Goal: Information Seeking & Learning: Learn about a topic

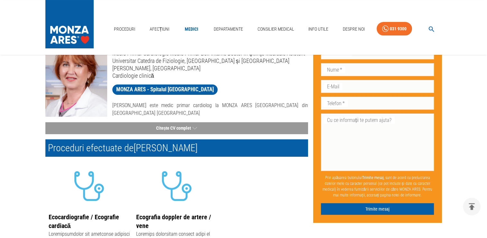
scroll to position [97, 0]
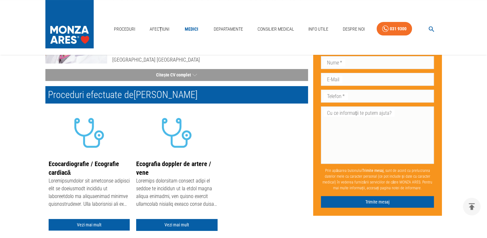
click at [240, 158] on div "Ecocardiografie / Ecografie cardiacă Vezi mai mult Ecografia doppler de artere …" at bounding box center [176, 170] width 263 height 124
click at [99, 226] on link "Vezi mai mult" at bounding box center [89, 225] width 81 height 12
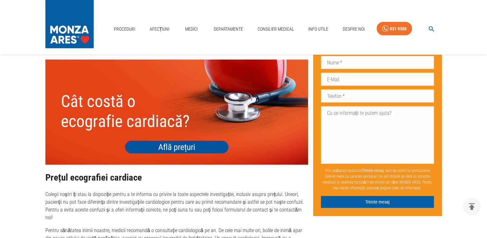
scroll to position [1448, 0]
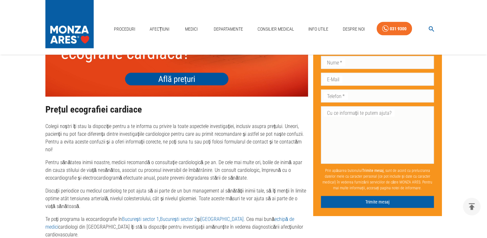
click at [204, 71] on img at bounding box center [176, 44] width 263 height 105
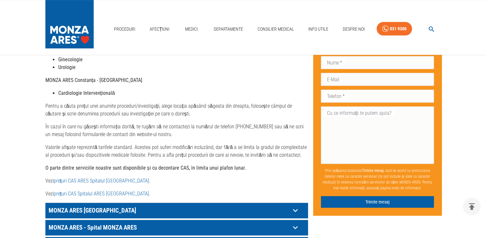
scroll to position [322, 0]
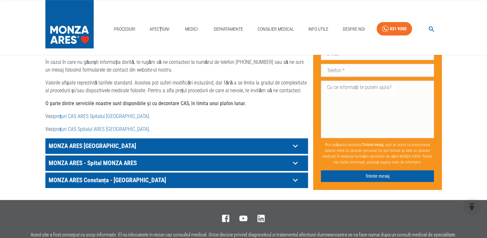
click at [296, 141] on icon at bounding box center [295, 146] width 10 height 10
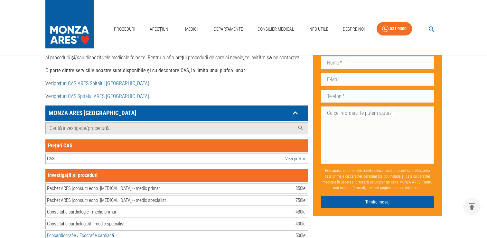
scroll to position [386, 0]
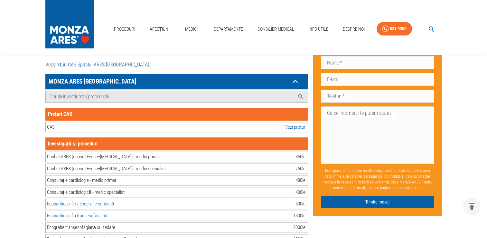
click at [295, 123] on link "Vezi prețuri" at bounding box center [295, 126] width 21 height 7
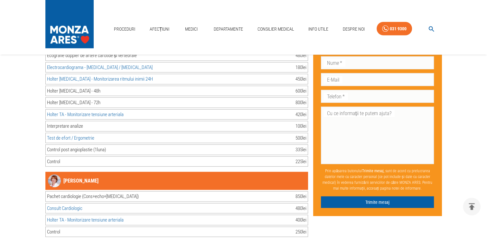
scroll to position [6469, 0]
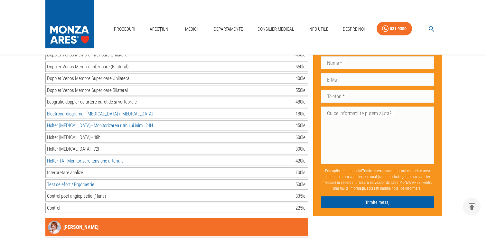
click at [98, 220] on link "[PERSON_NAME]" at bounding box center [73, 226] width 51 height 13
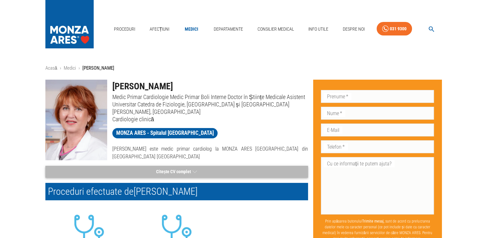
click at [193, 172] on icon "button" at bounding box center [194, 171] width 5 height 8
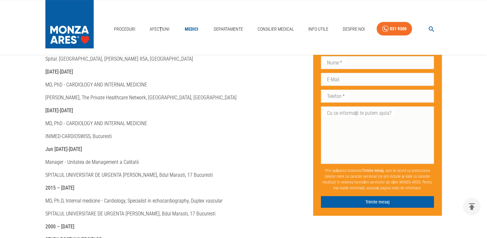
scroll to position [193, 0]
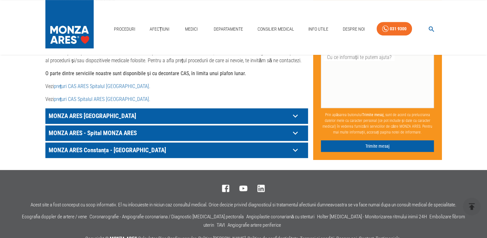
scroll to position [382, 0]
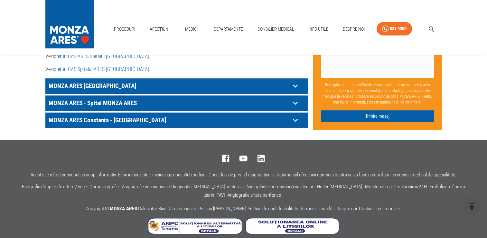
click at [299, 81] on icon at bounding box center [295, 86] width 10 height 10
